Goal: Information Seeking & Learning: Learn about a topic

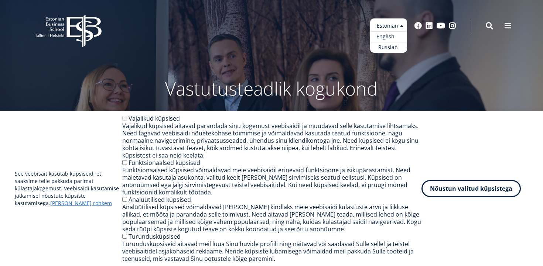
click at [390, 35] on link "English" at bounding box center [388, 36] width 37 height 11
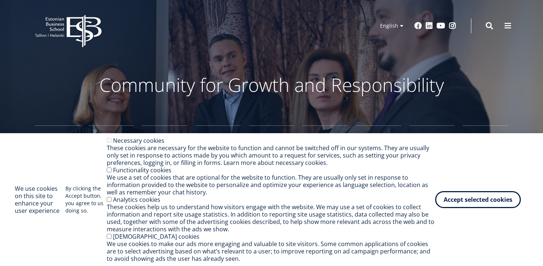
click at [467, 210] on div "We use cookies on this site to enhance your user experience By clicking the Acc…" at bounding box center [271, 200] width 513 height 126
click at [465, 206] on button "Accept selected cookies" at bounding box center [478, 198] width 86 height 17
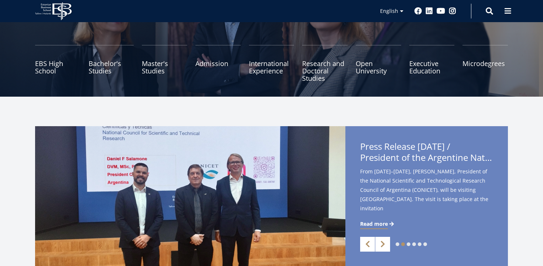
scroll to position [83, 0]
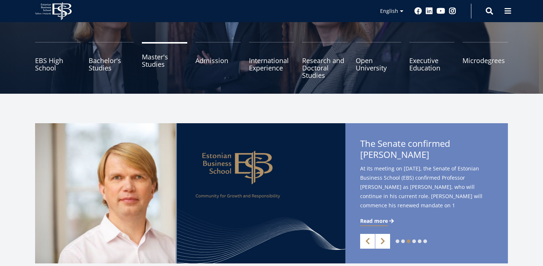
click at [149, 67] on link "Master's Studies" at bounding box center [164, 60] width 45 height 37
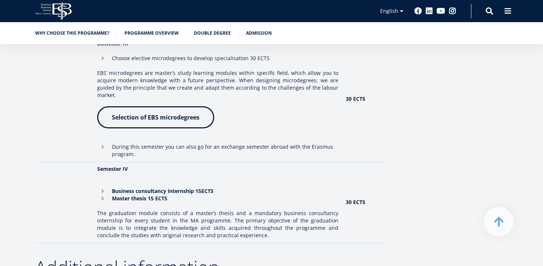
scroll to position [876, 0]
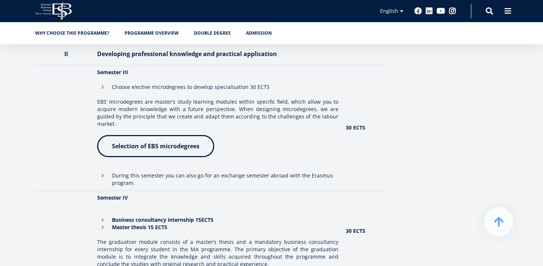
click at [197, 143] on link "Selection of EBS microdegrees" at bounding box center [155, 146] width 117 height 22
